Goal: Navigation & Orientation: Find specific page/section

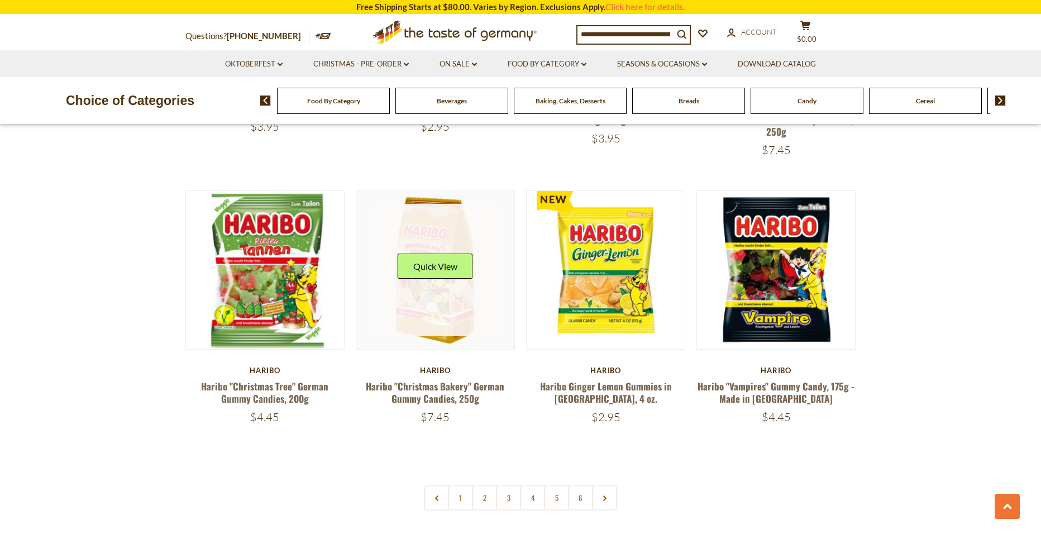
scroll to position [2233, 0]
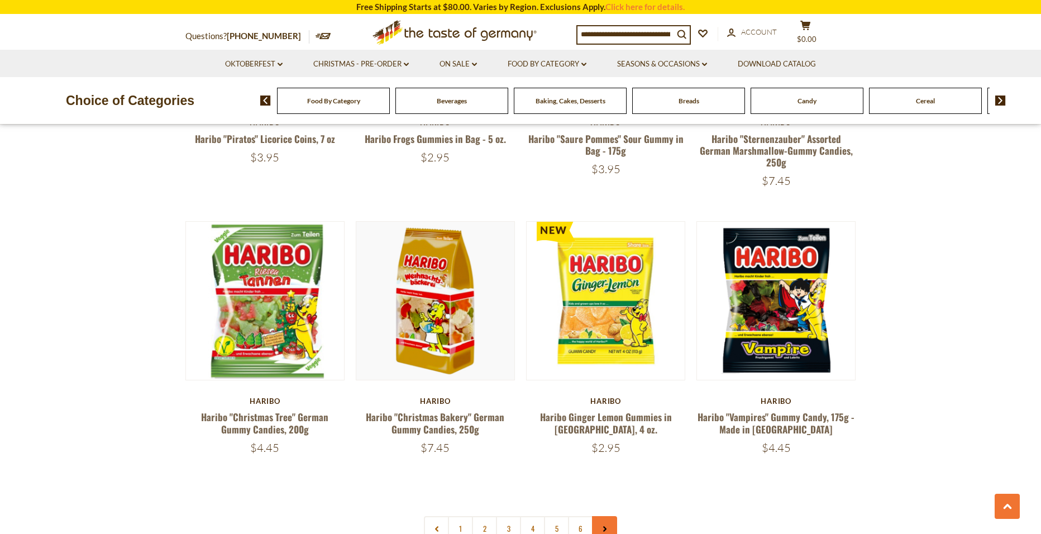
click at [607, 526] on icon at bounding box center [604, 529] width 7 height 6
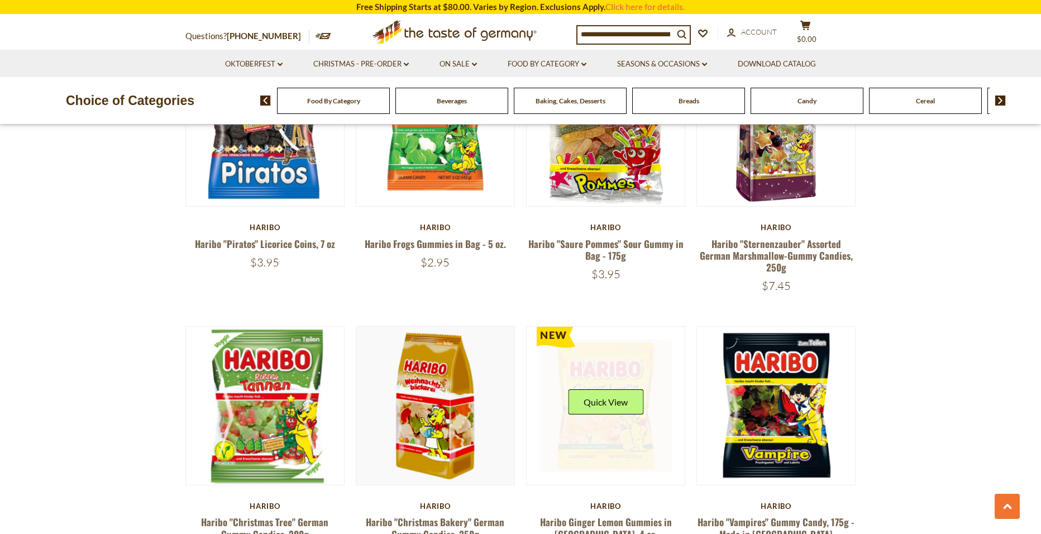
scroll to position [2289, 0]
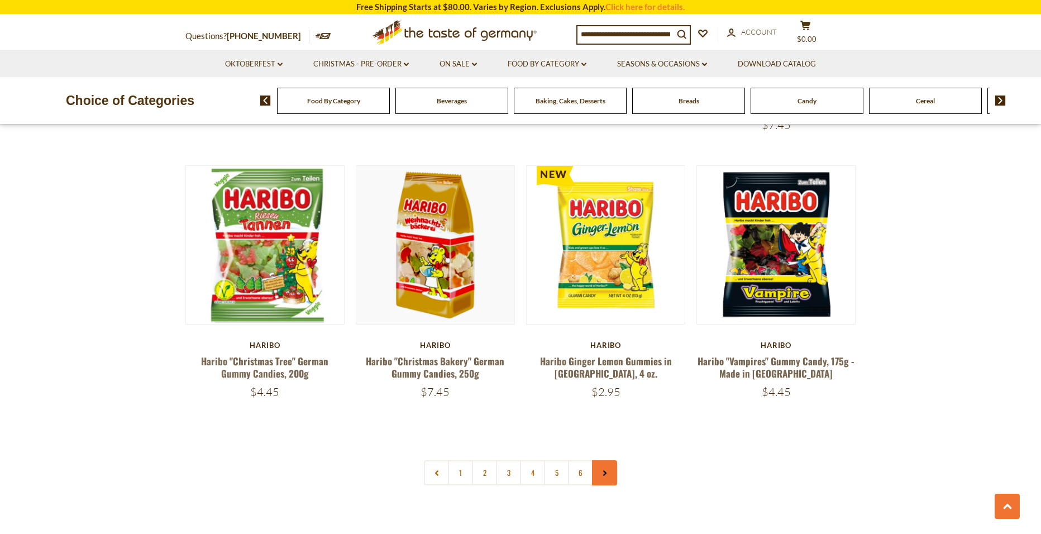
click at [601, 460] on link at bounding box center [604, 472] width 25 height 25
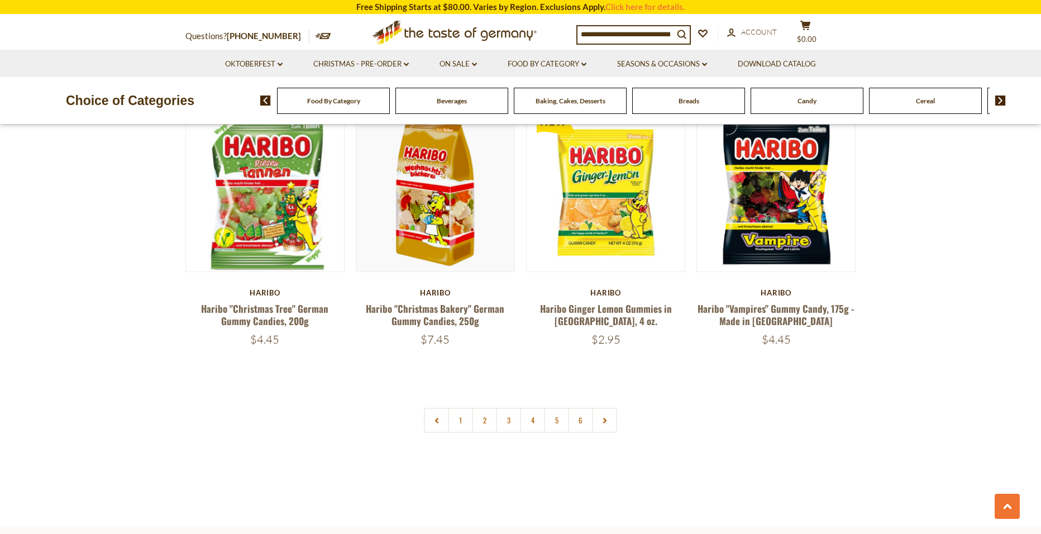
scroll to position [2345, 0]
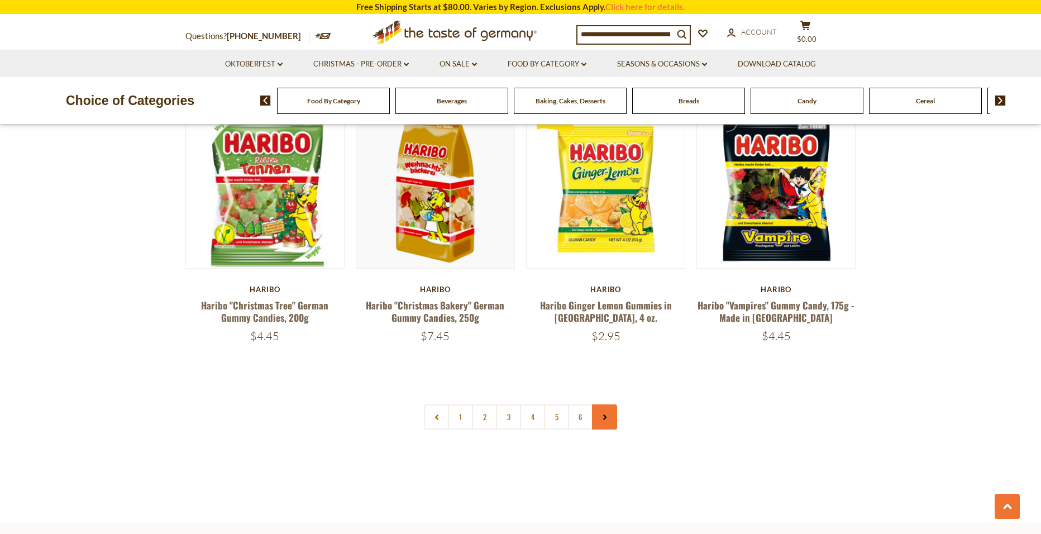
click at [605, 414] on icon at bounding box center [604, 417] width 7 height 6
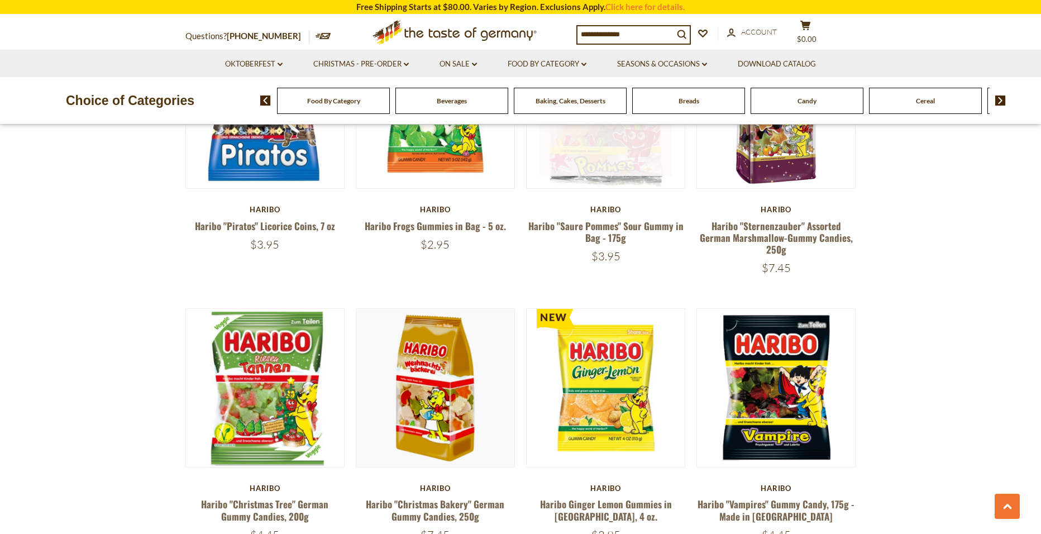
scroll to position [2233, 0]
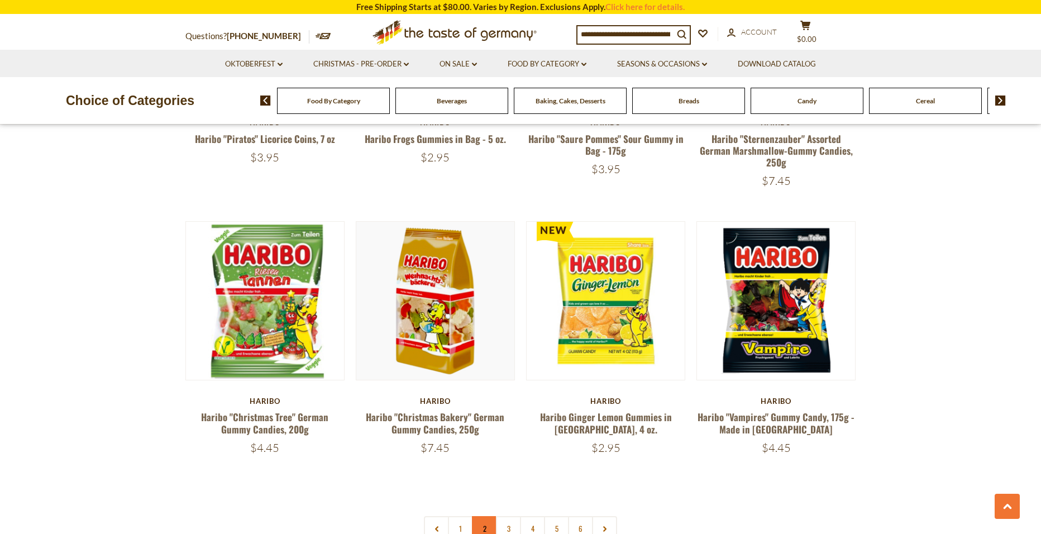
click at [482, 516] on link "2" at bounding box center [484, 528] width 25 height 25
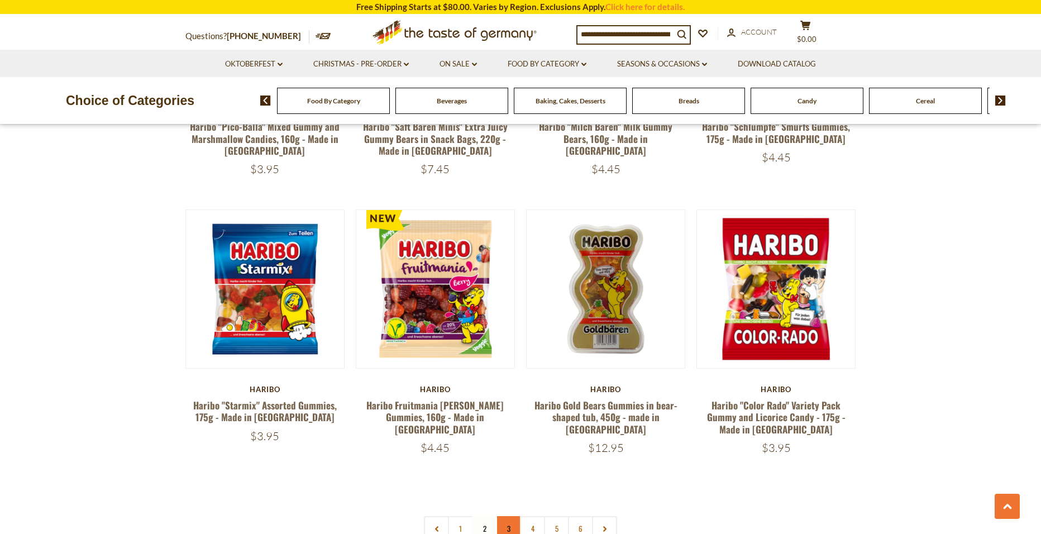
click at [509, 516] on link "3" at bounding box center [508, 528] width 25 height 25
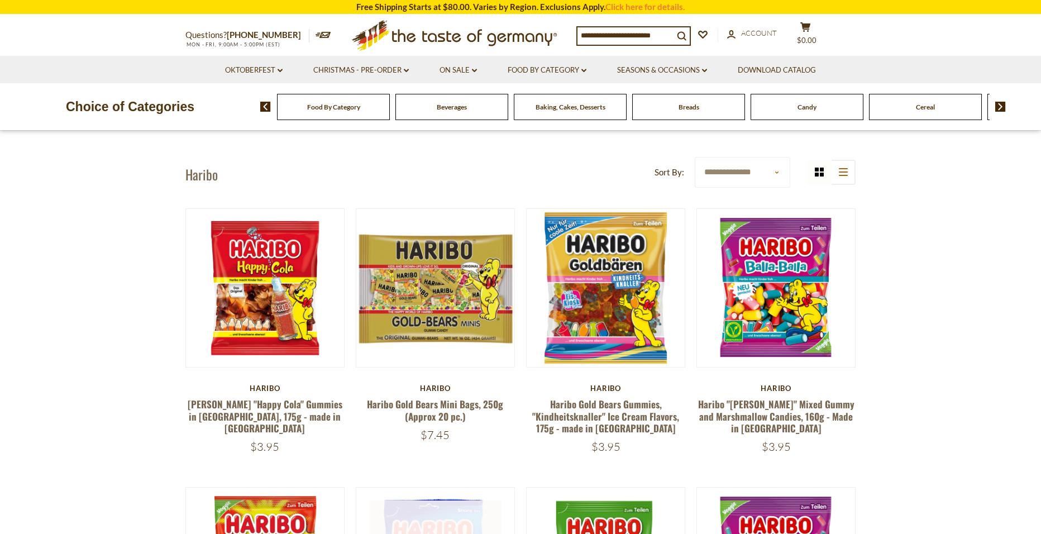
scroll to position [0, 0]
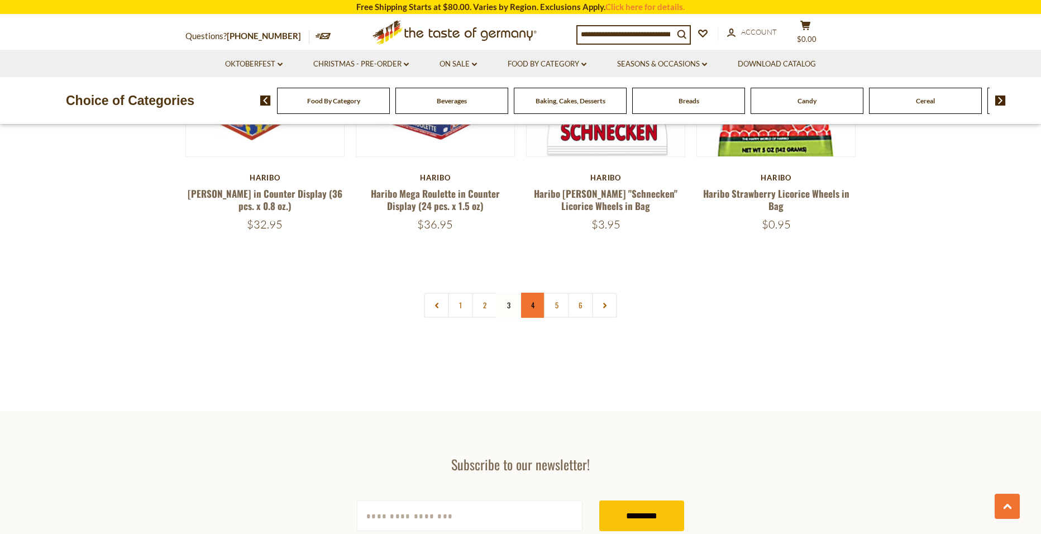
click at [529, 293] on link "4" at bounding box center [532, 305] width 25 height 25
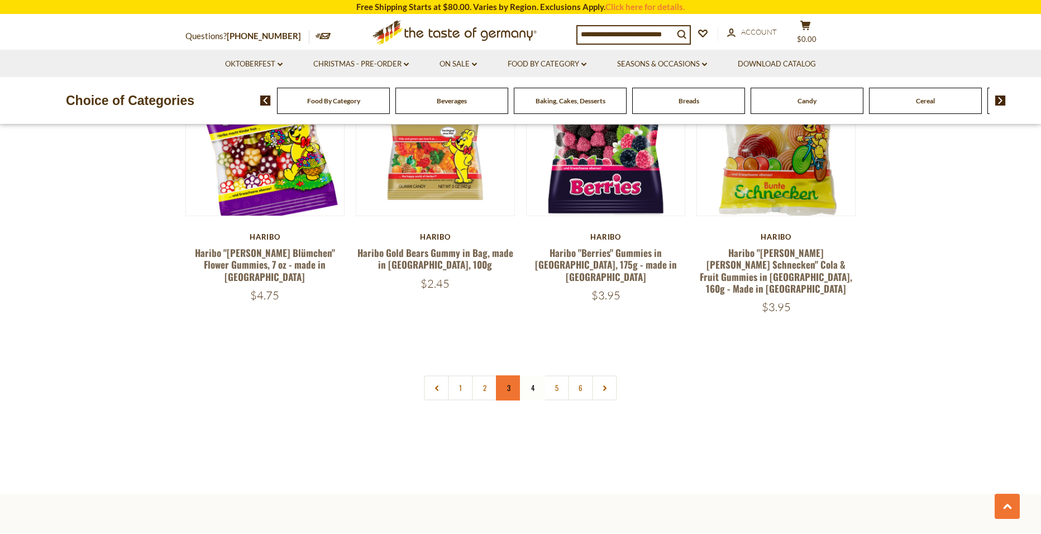
scroll to position [2401, 0]
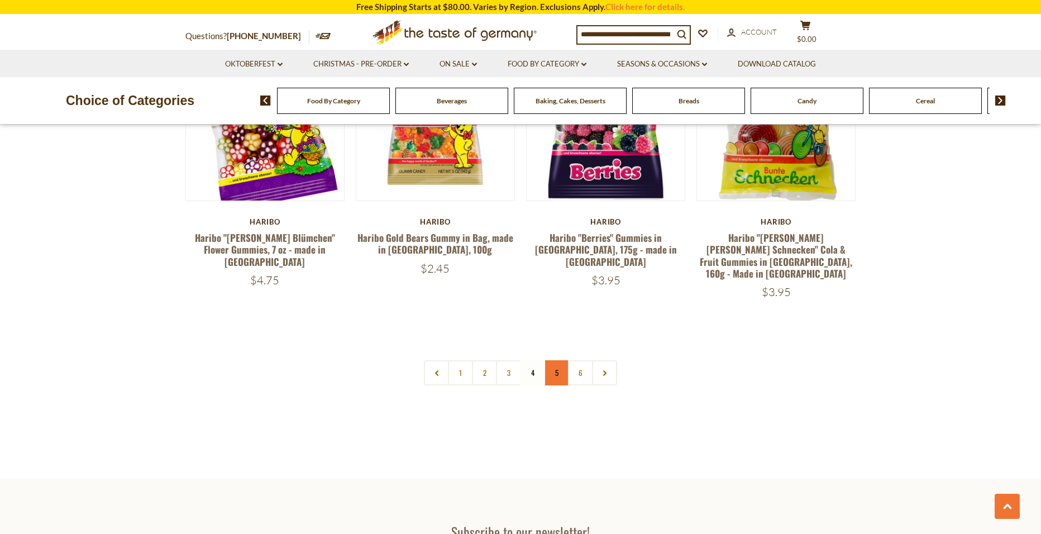
click at [554, 360] on link "5" at bounding box center [556, 372] width 25 height 25
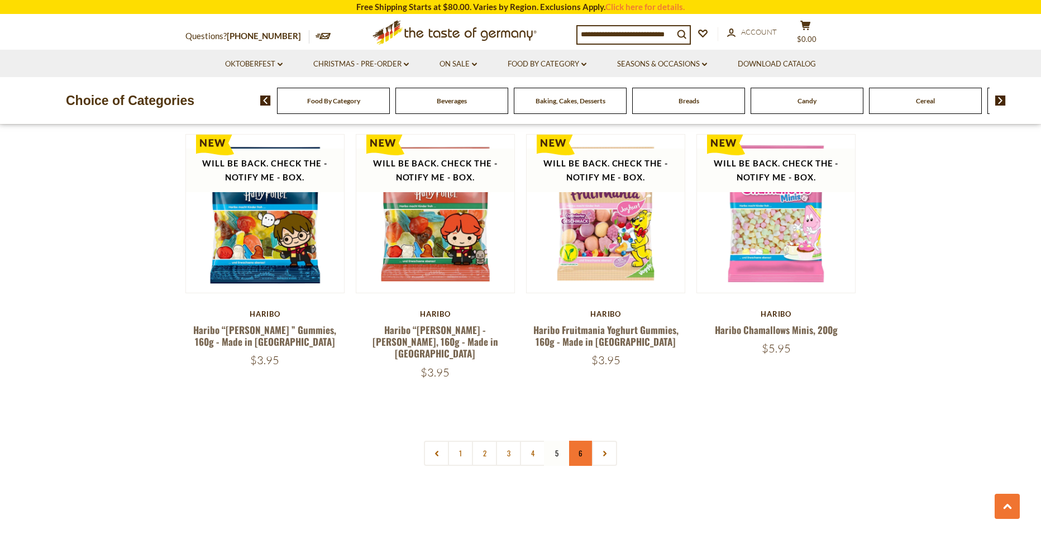
click at [587, 441] on link "6" at bounding box center [580, 453] width 25 height 25
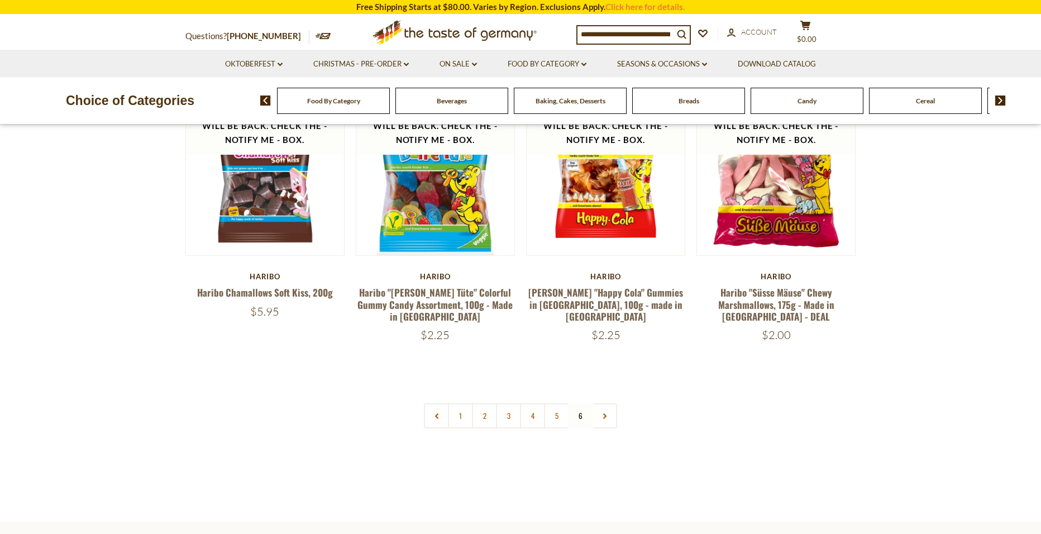
scroll to position [0, 0]
